Goal: Task Accomplishment & Management: Manage account settings

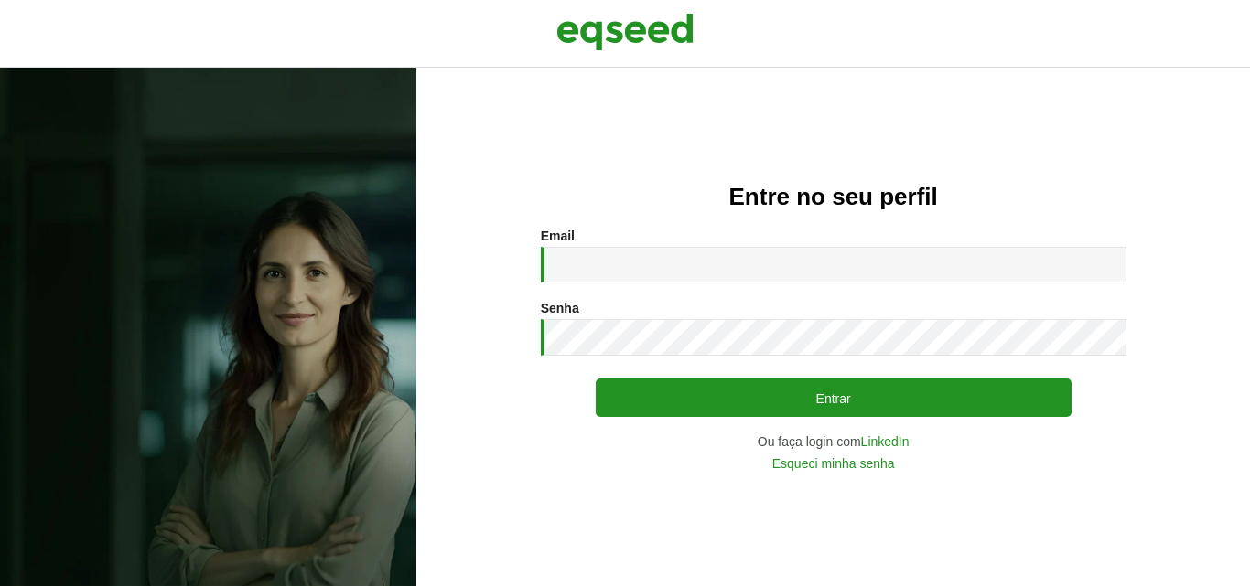
type input "**********"
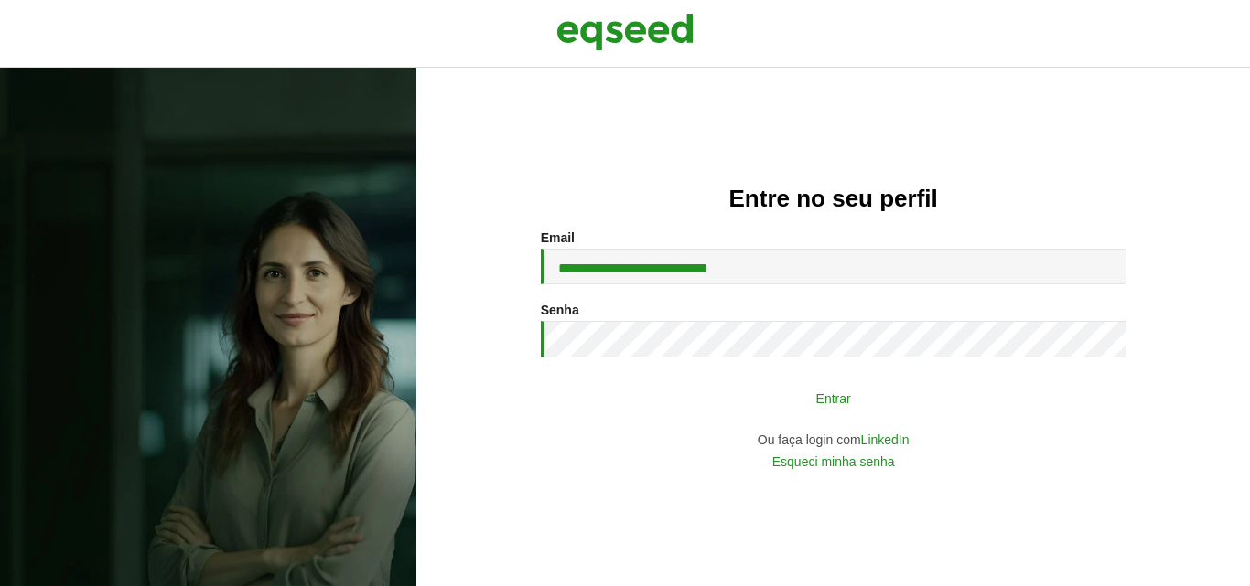
click at [714, 393] on button "Entrar" at bounding box center [834, 398] width 476 height 35
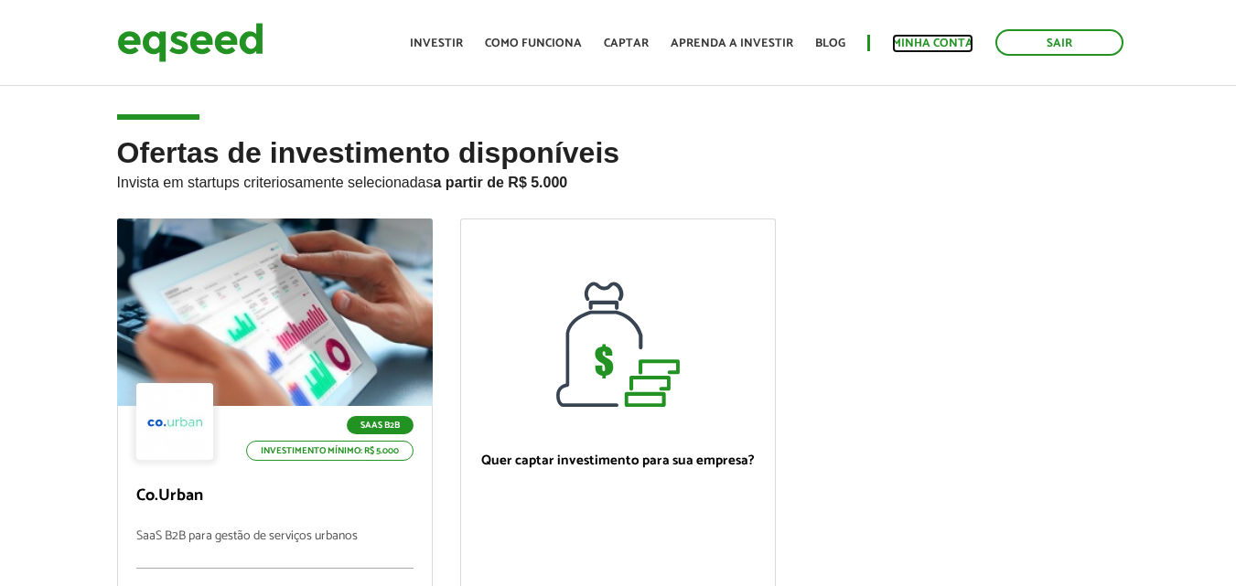
click at [915, 43] on link "Minha conta" at bounding box center [932, 44] width 81 height 12
